Goal: Information Seeking & Learning: Learn about a topic

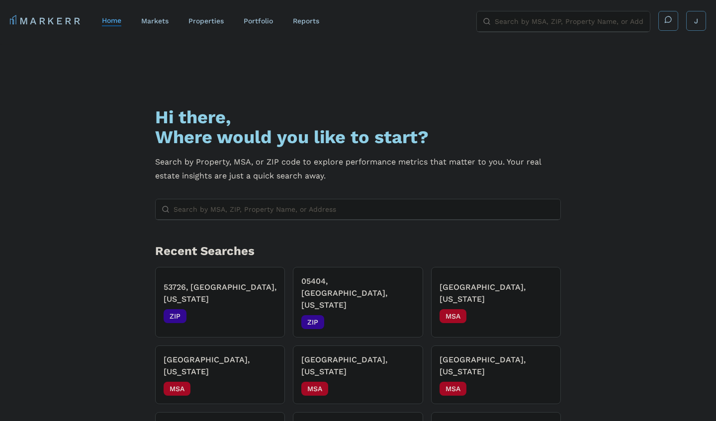
click at [357, 212] on input "Search by MSA, ZIP, Property Name, or Address" at bounding box center [364, 210] width 381 height 20
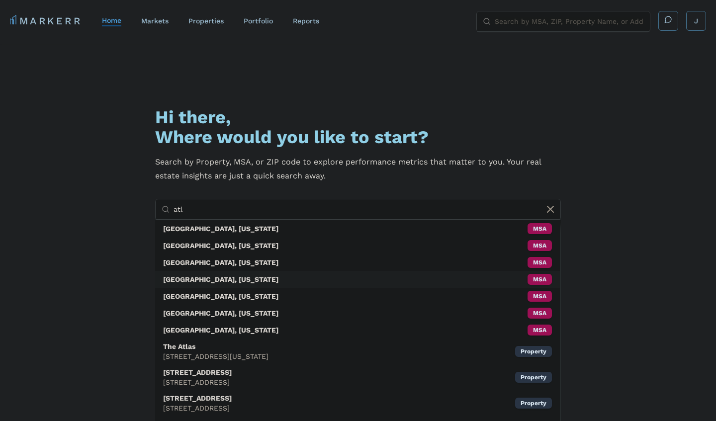
type input "atl"
click at [220, 282] on div "[GEOGRAPHIC_DATA], [US_STATE] MSA" at bounding box center [357, 279] width 405 height 17
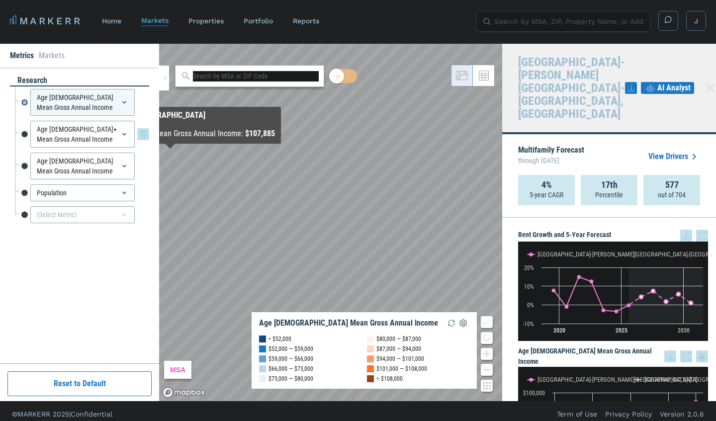
click at [22, 123] on input "Age [DEMOGRAPHIC_DATA]+ Mean Gross Annual Income" at bounding box center [24, 134] width 6 height 27
radio input "false"
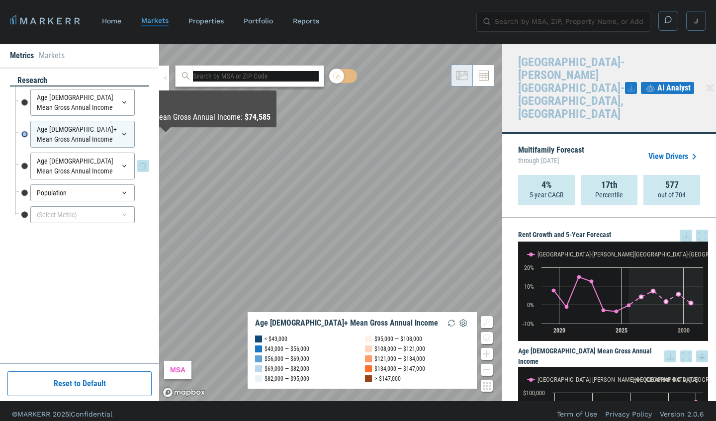
click at [25, 156] on input "Age [DEMOGRAPHIC_DATA] Mean Gross Annual Income" at bounding box center [24, 166] width 6 height 27
radio input "false"
radio input "true"
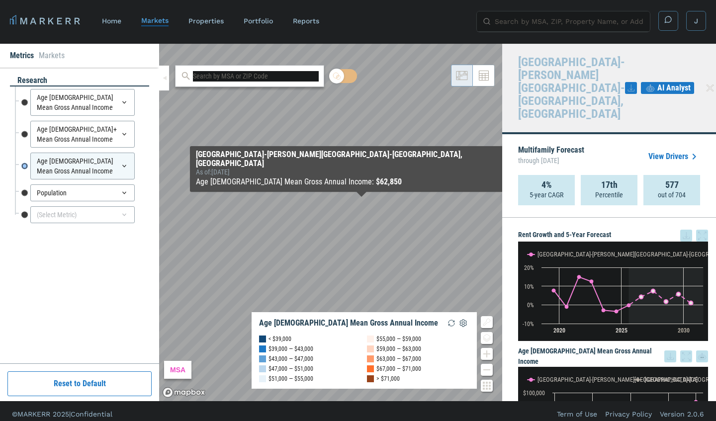
click at [253, 74] on input "text" at bounding box center [256, 76] width 126 height 10
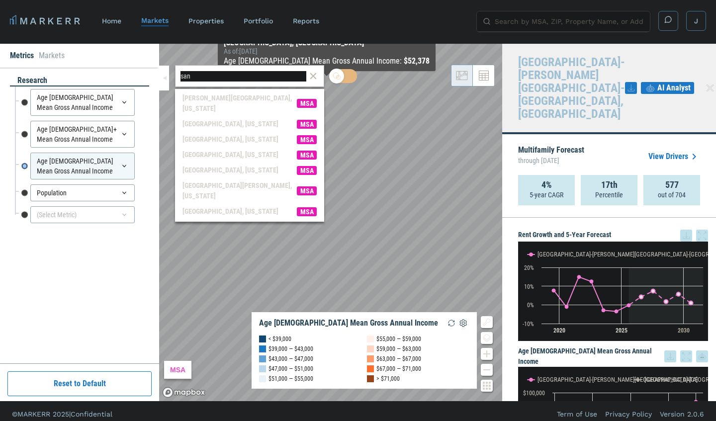
type input "san"
click at [313, 75] on icon at bounding box center [313, 76] width 11 height 12
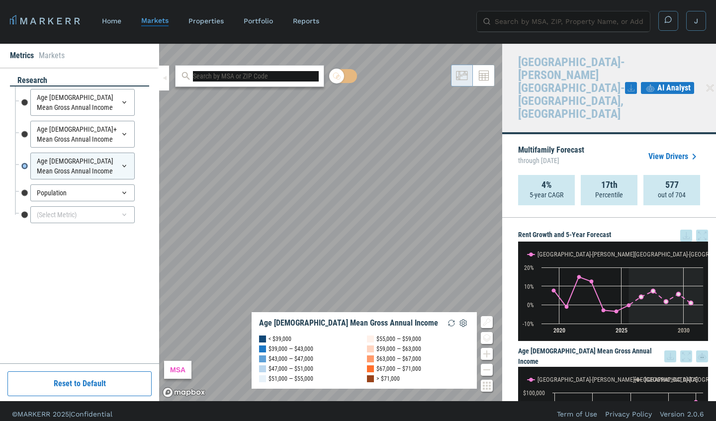
click at [339, 326] on div "MSA Age [DEMOGRAPHIC_DATA] Mean Gross Annual Income < $39,000 $39,000 — $43,000…" at bounding box center [330, 223] width 343 height 358
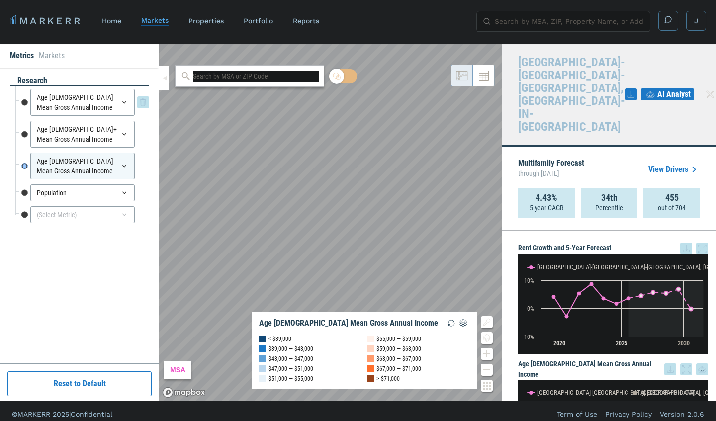
click at [60, 99] on div "Age [DEMOGRAPHIC_DATA] Mean Gross Annual Income" at bounding box center [82, 102] width 104 height 27
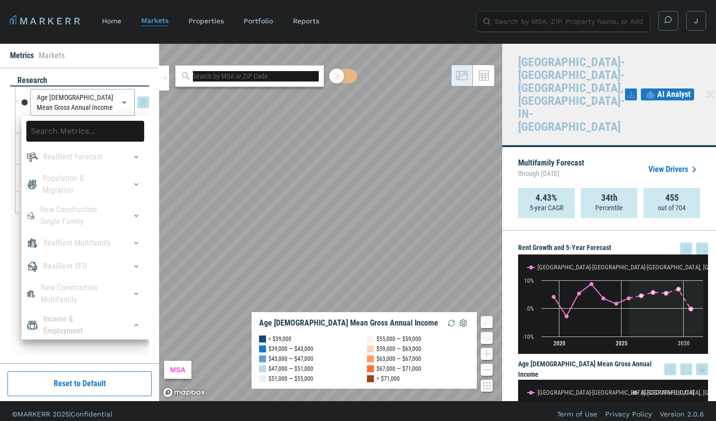
click at [22, 93] on input "Age [DEMOGRAPHIC_DATA] Mean Gross Annual Income" at bounding box center [24, 102] width 6 height 27
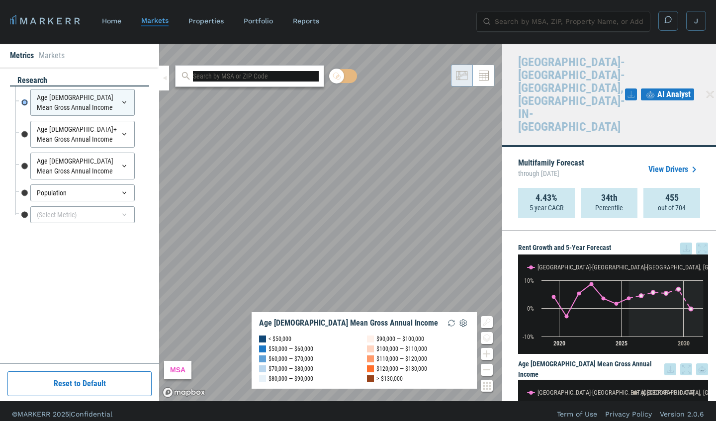
click at [20, 127] on div "Age [DEMOGRAPHIC_DATA]+ Mean Gross Annual Income Age [DEMOGRAPHIC_DATA]+ Mean G…" at bounding box center [82, 134] width 134 height 32
click at [22, 126] on input "Age [DEMOGRAPHIC_DATA]+ Mean Gross Annual Income" at bounding box center [24, 134] width 6 height 27
radio input "false"
radio input "true"
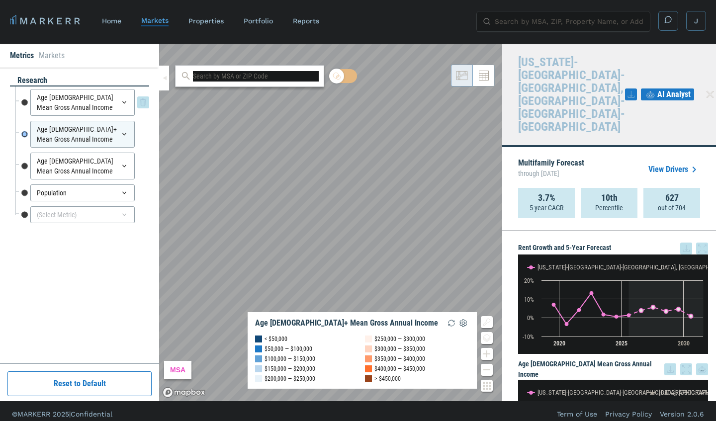
click at [21, 92] on input "Age [DEMOGRAPHIC_DATA] Mean Gross Annual Income" at bounding box center [24, 102] width 6 height 27
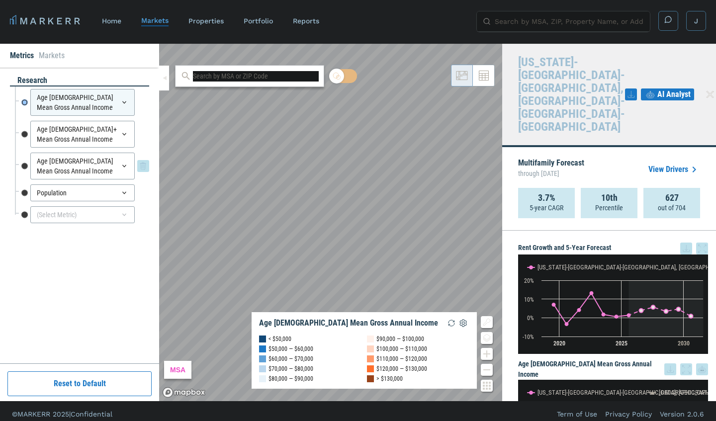
click at [25, 156] on input "Age [DEMOGRAPHIC_DATA] Mean Gross Annual Income" at bounding box center [24, 166] width 6 height 27
radio input "false"
radio input "true"
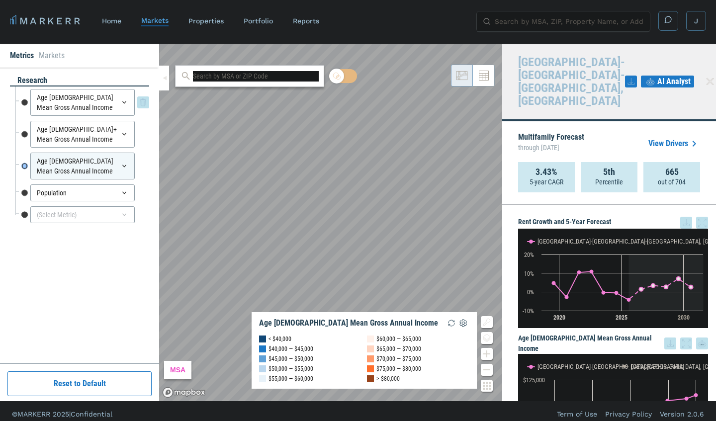
click at [21, 93] on input "Age [DEMOGRAPHIC_DATA] Mean Gross Annual Income" at bounding box center [24, 102] width 6 height 27
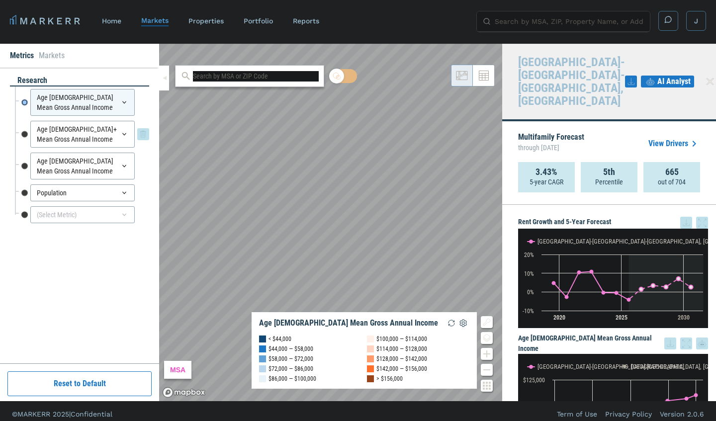
click at [24, 121] on input "Age [DEMOGRAPHIC_DATA]+ Mean Gross Annual Income" at bounding box center [24, 134] width 6 height 27
radio input "false"
radio input "true"
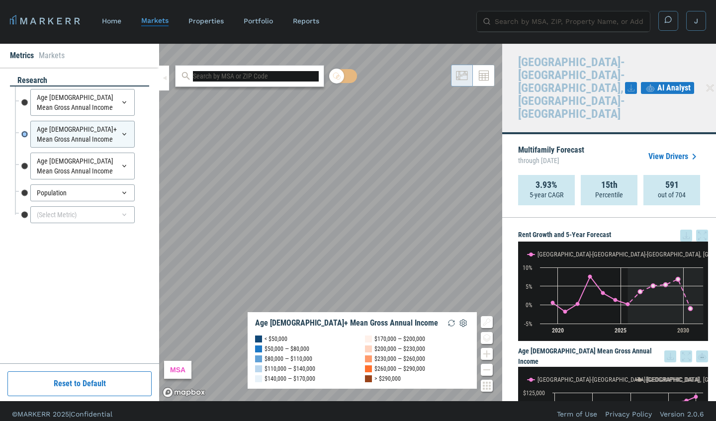
click at [20, 95] on div "Age [DEMOGRAPHIC_DATA] Mean Gross Annual Income Age [DEMOGRAPHIC_DATA] Mean Gro…" at bounding box center [82, 103] width 134 height 32
click at [25, 91] on input "Age [DEMOGRAPHIC_DATA] Mean Gross Annual Income" at bounding box center [24, 102] width 6 height 27
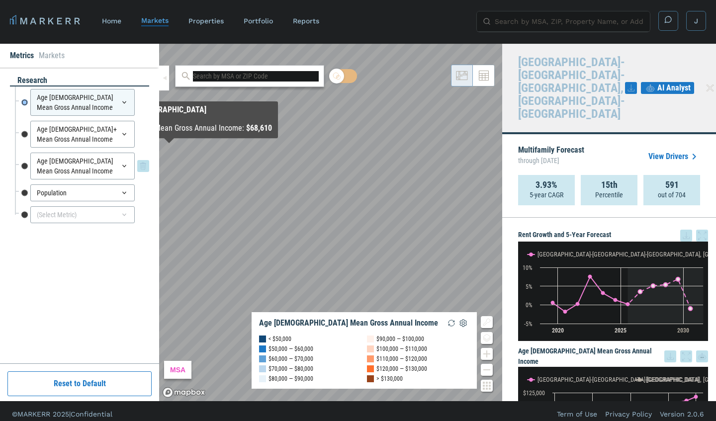
click at [24, 156] on input "Age [DEMOGRAPHIC_DATA] Mean Gross Annual Income" at bounding box center [24, 166] width 6 height 27
radio input "false"
radio input "true"
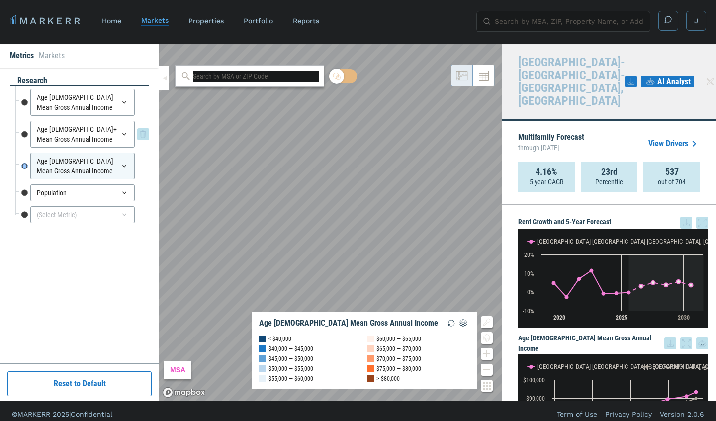
click at [22, 123] on input "Age [DEMOGRAPHIC_DATA]+ Mean Gross Annual Income" at bounding box center [24, 134] width 6 height 27
radio input "true"
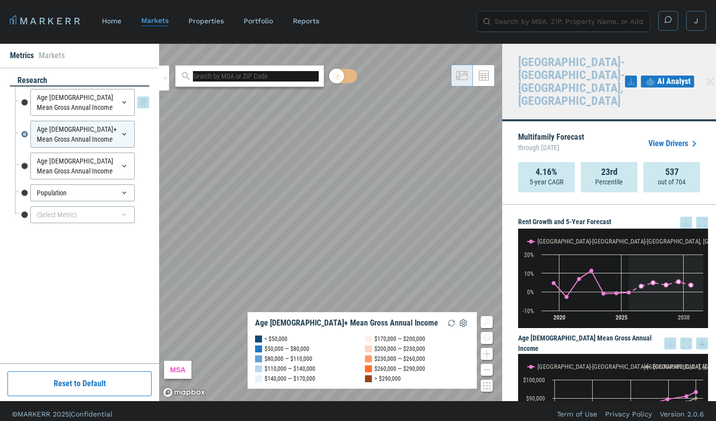
click at [24, 93] on input "Age [DEMOGRAPHIC_DATA] Mean Gross Annual Income" at bounding box center [24, 102] width 6 height 27
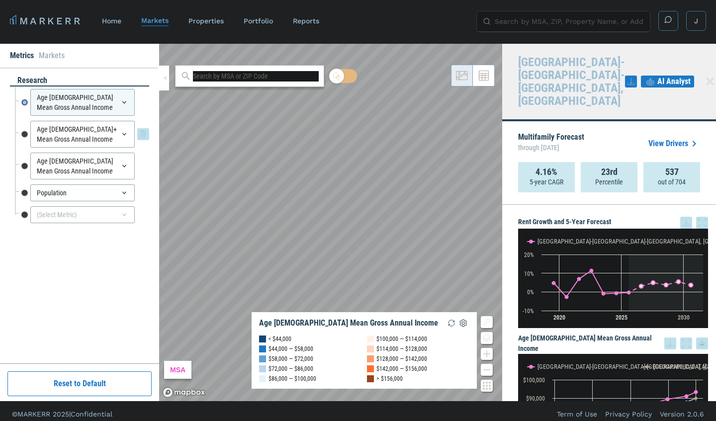
click at [23, 123] on input "Age [DEMOGRAPHIC_DATA]+ Mean Gross Annual Income" at bounding box center [24, 134] width 6 height 27
radio input "false"
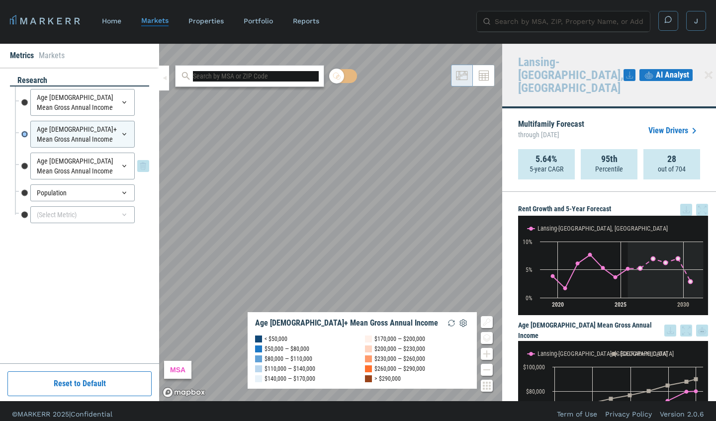
click at [23, 156] on input "Age [DEMOGRAPHIC_DATA] Mean Gross Annual Income" at bounding box center [24, 166] width 6 height 27
radio input "false"
radio input "true"
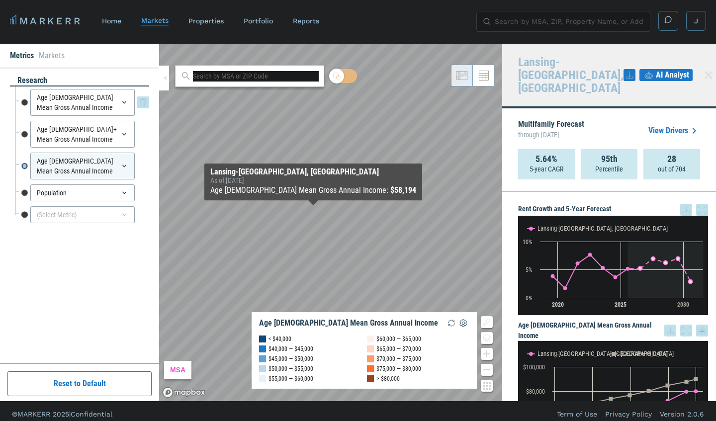
click at [23, 94] on input "Age [DEMOGRAPHIC_DATA] Mean Gross Annual Income" at bounding box center [24, 102] width 6 height 27
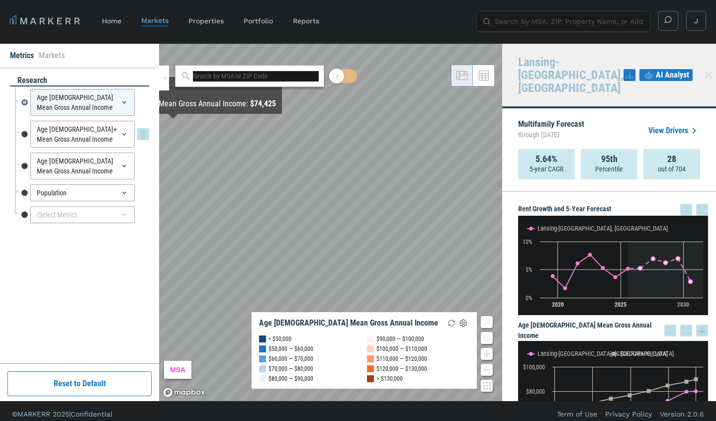
click at [23, 124] on input "Age [DEMOGRAPHIC_DATA]+ Mean Gross Annual Income" at bounding box center [24, 134] width 6 height 27
radio input "false"
radio input "true"
